Goal: Information Seeking & Learning: Learn about a topic

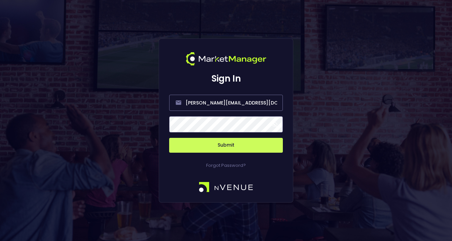
click at [275, 121] on span at bounding box center [274, 124] width 6 height 6
click at [246, 145] on button "Submit" at bounding box center [226, 145] width 114 height 15
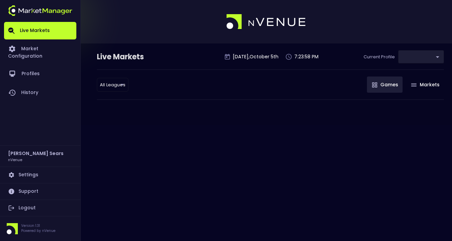
type input "d66ee90f-df8e-430e-a05c-aaf70ad95ad9"
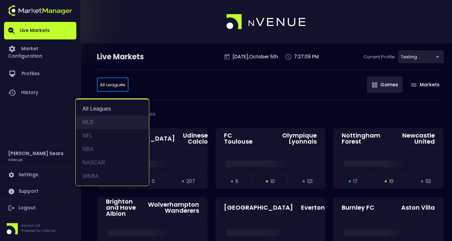
click at [92, 123] on li "MLB" at bounding box center [112, 121] width 73 height 13
type input "MLB"
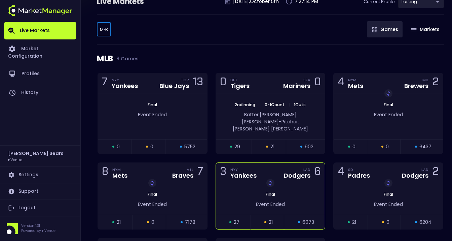
scroll to position [54, 0]
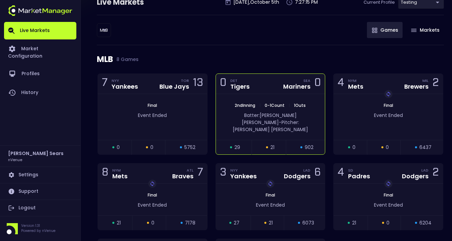
click at [250, 128] on div "2nd Inning | 0 - 1 Count | 1 Outs Batter: [PERSON_NAME]: [PERSON_NAME]" at bounding box center [270, 117] width 109 height 46
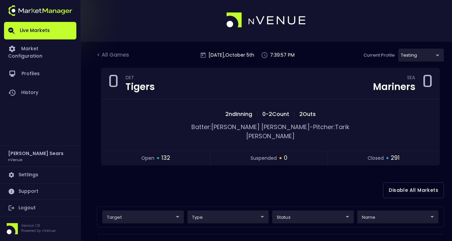
scroll to position [0, 0]
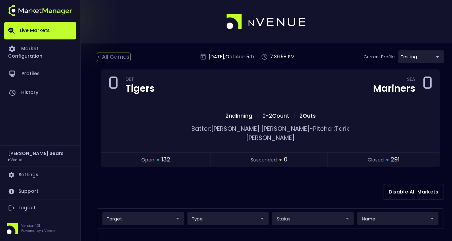
click at [118, 58] on div "< All Games" at bounding box center [114, 56] width 34 height 9
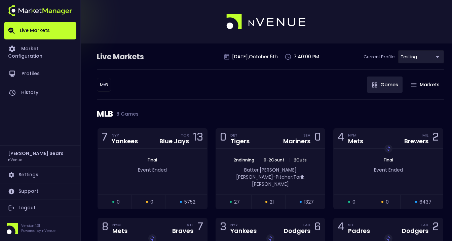
click at [104, 82] on body "Live Markets Market Configuration Profiles History [PERSON_NAME] nVenue Setting…" at bounding box center [226, 204] width 452 height 408
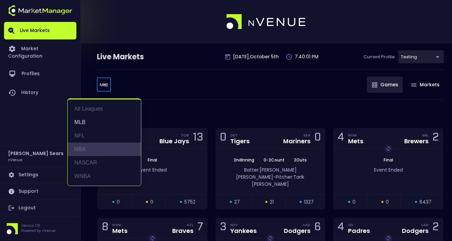
click at [84, 147] on li "NBA" at bounding box center [104, 148] width 73 height 13
type input "NBA"
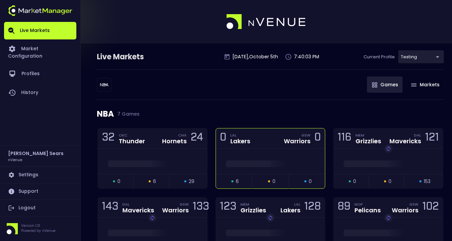
click at [259, 153] on div at bounding box center [270, 160] width 109 height 25
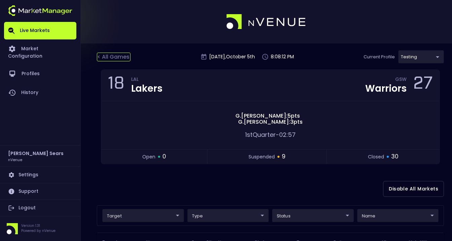
click at [117, 54] on div "< All Games" at bounding box center [114, 56] width 34 height 9
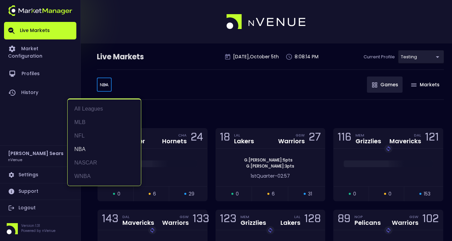
click at [109, 87] on body "Live Markets Market Configuration Profiles History [PERSON_NAME] nVenue Setting…" at bounding box center [226, 186] width 452 height 373
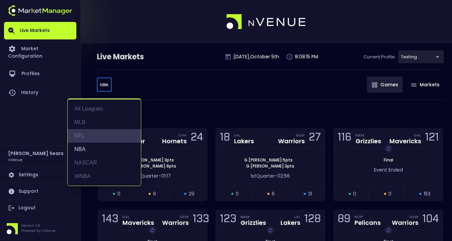
click at [81, 132] on li "NFL" at bounding box center [104, 135] width 73 height 13
type input "NFL"
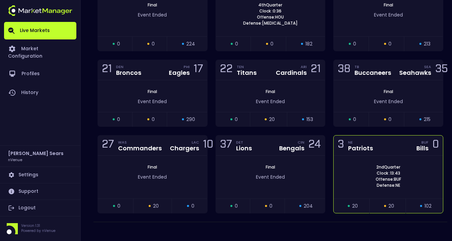
click at [378, 151] on div "3 NE Patriots BUF Bills 0" at bounding box center [388, 145] width 109 height 20
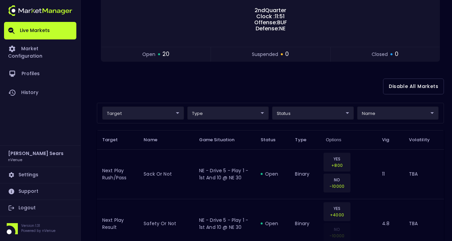
scroll to position [106, 0]
